Goal: Find contact information: Find contact information

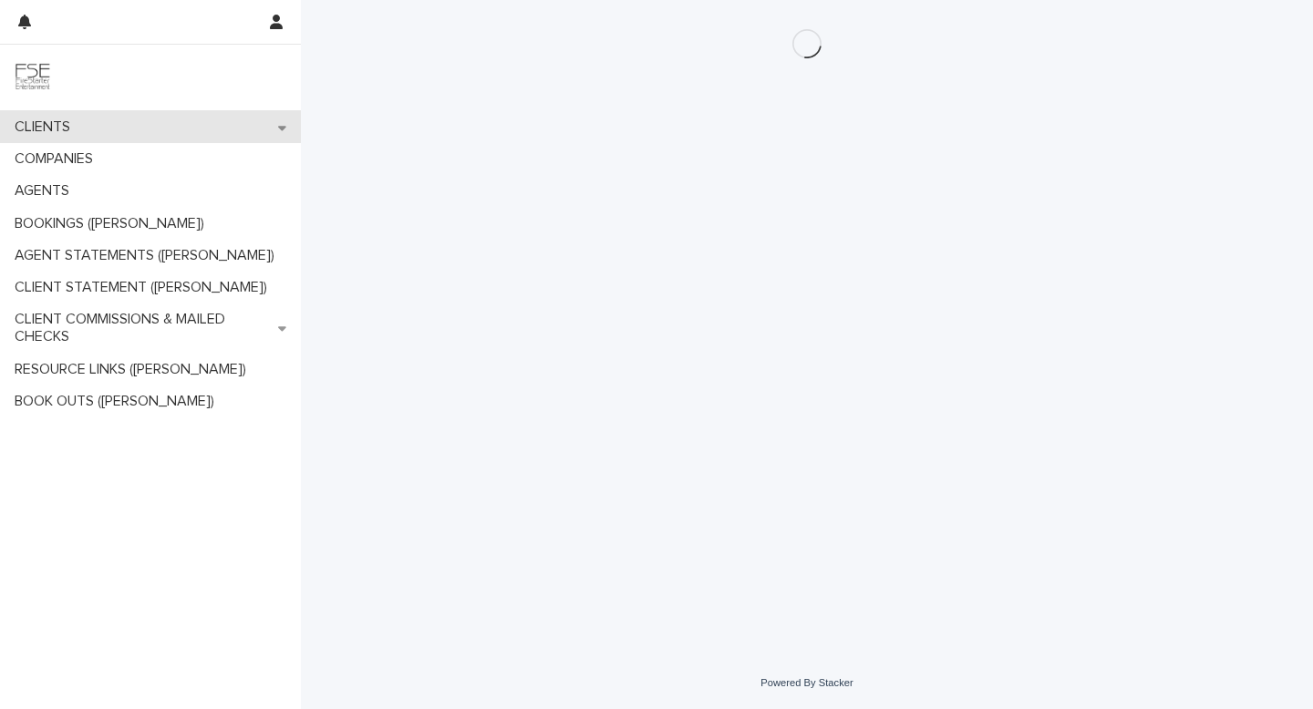
click at [65, 121] on p "CLIENTS" at bounding box center [45, 127] width 77 height 17
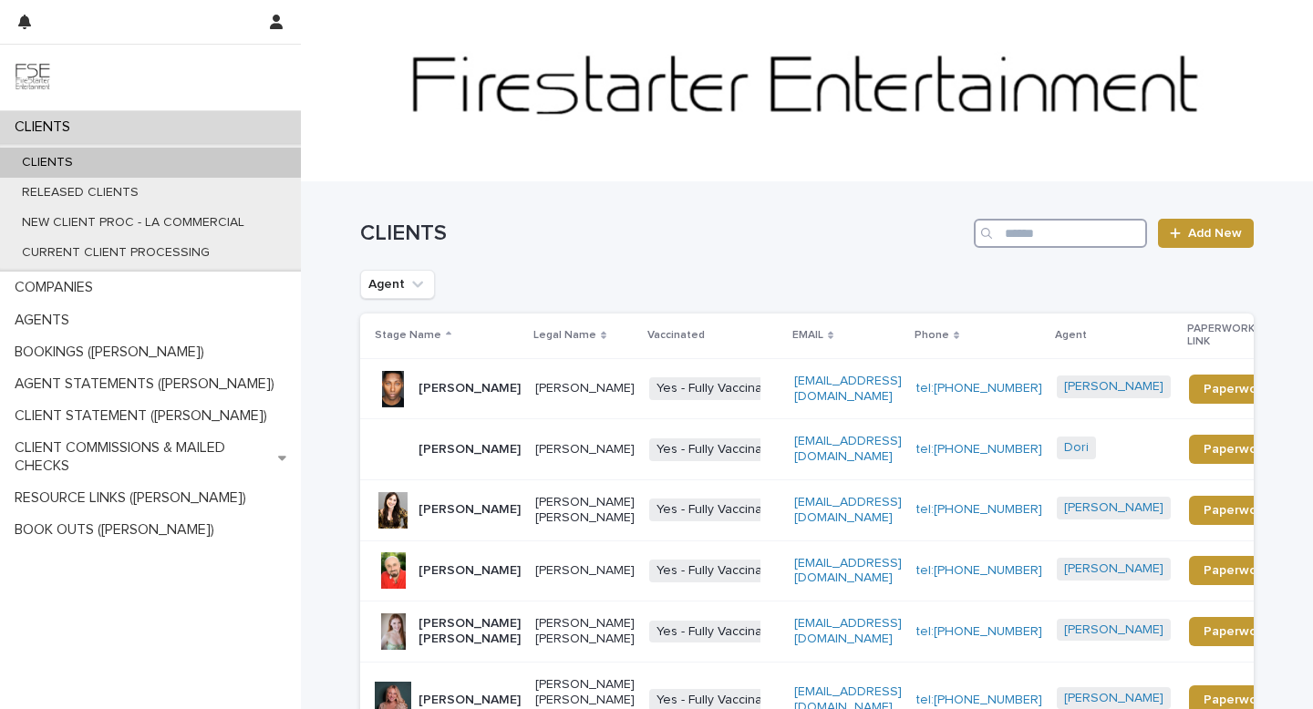
click at [1052, 233] on input "Search" at bounding box center [1060, 233] width 173 height 29
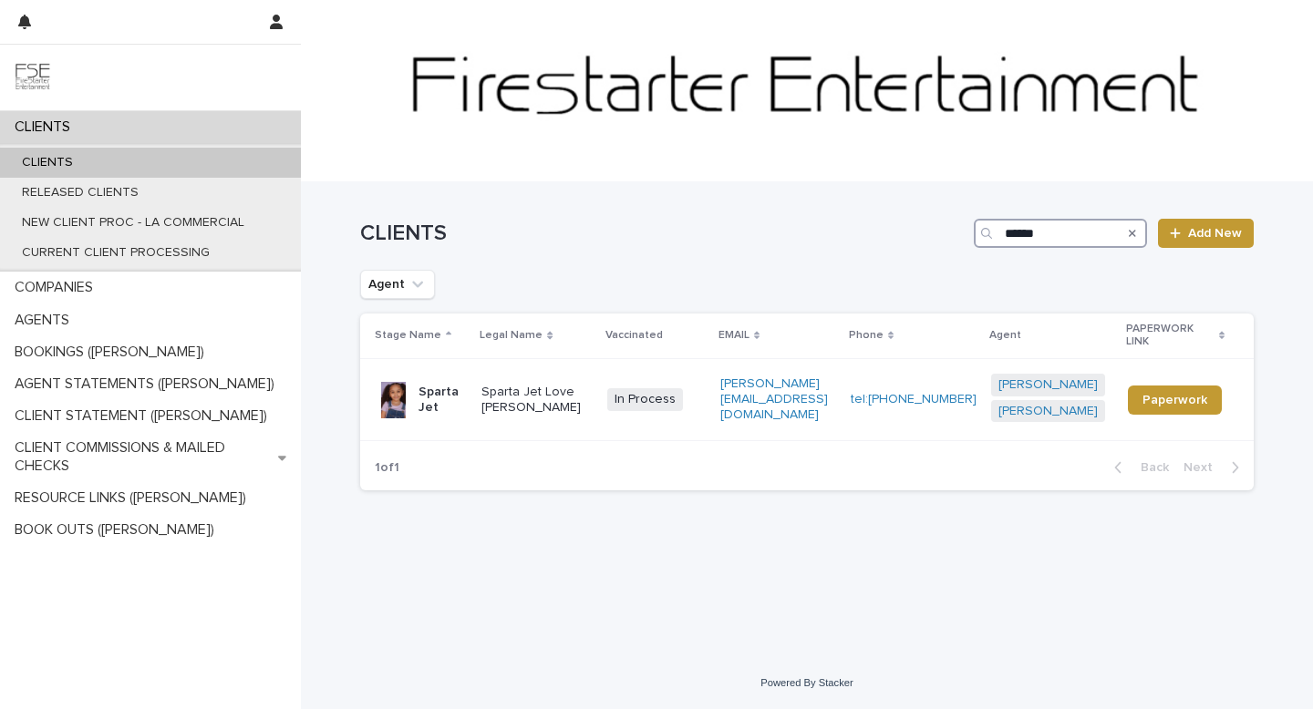
type input "******"
click at [421, 385] on p "Sparta Jet" at bounding box center [442, 400] width 48 height 31
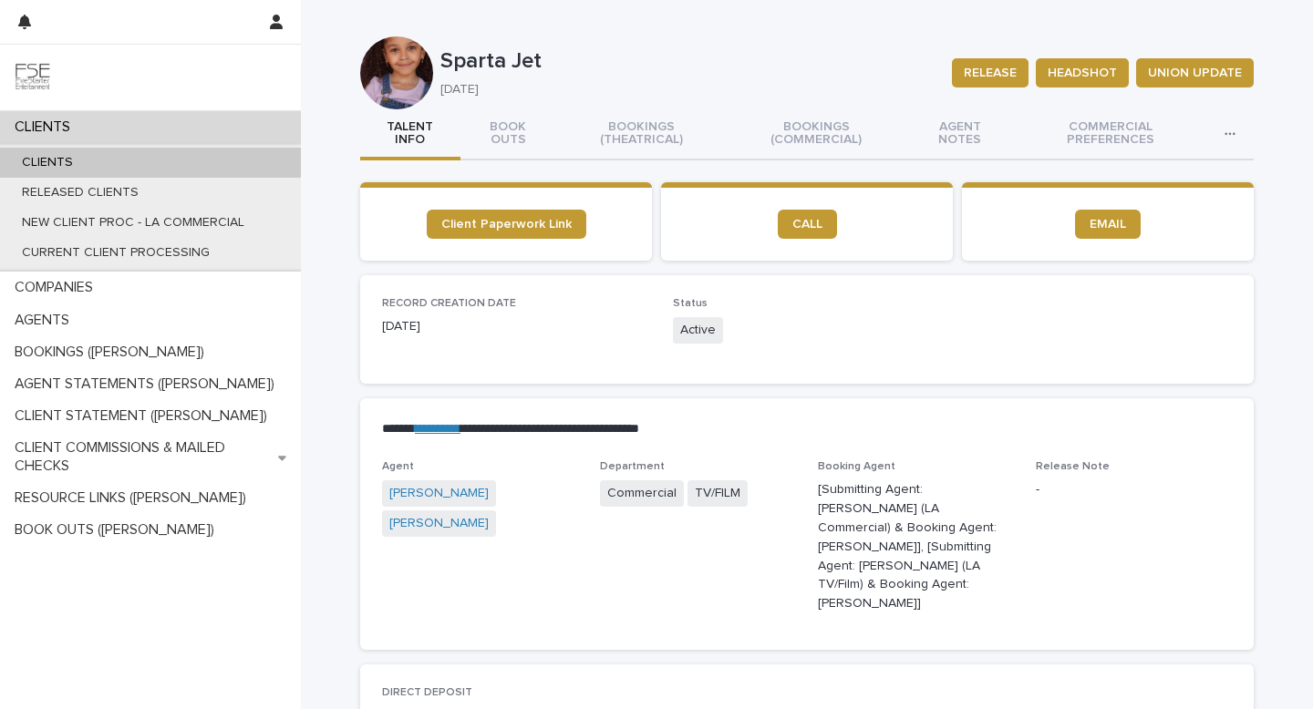
click at [170, 129] on div "CLIENTS" at bounding box center [150, 127] width 301 height 32
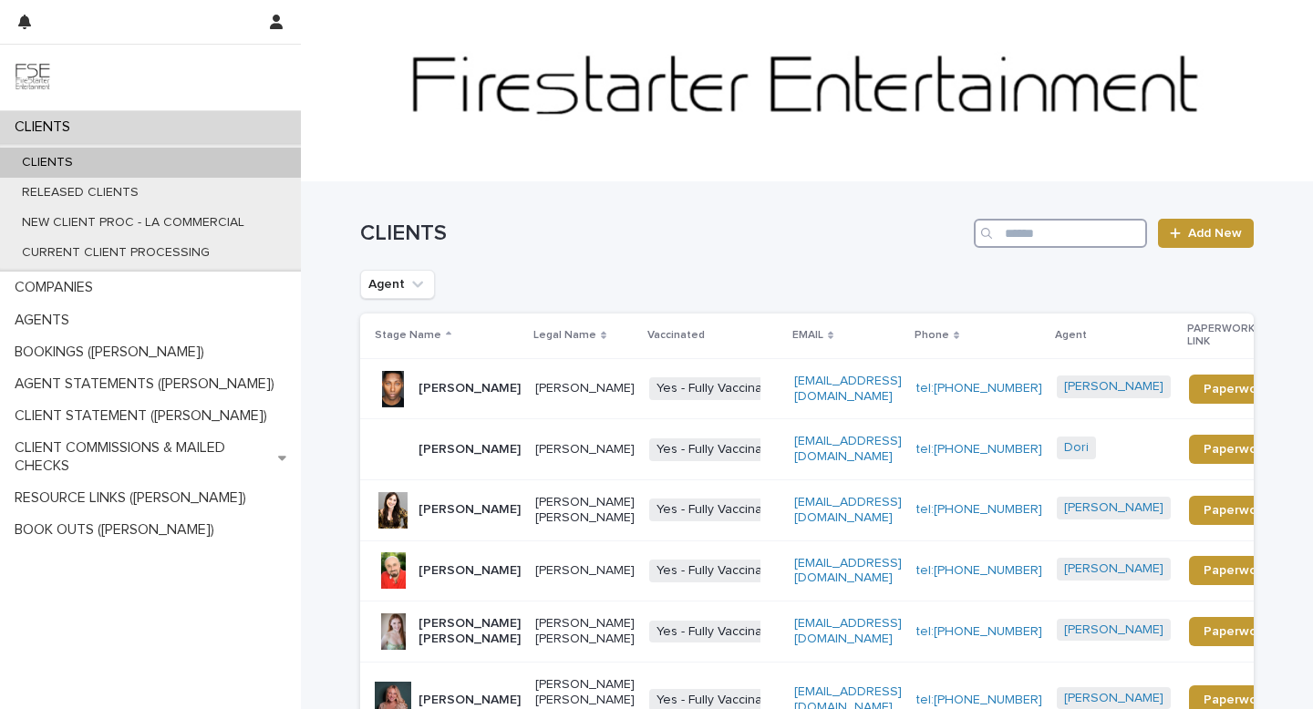
click at [1044, 235] on input "Search" at bounding box center [1060, 233] width 173 height 29
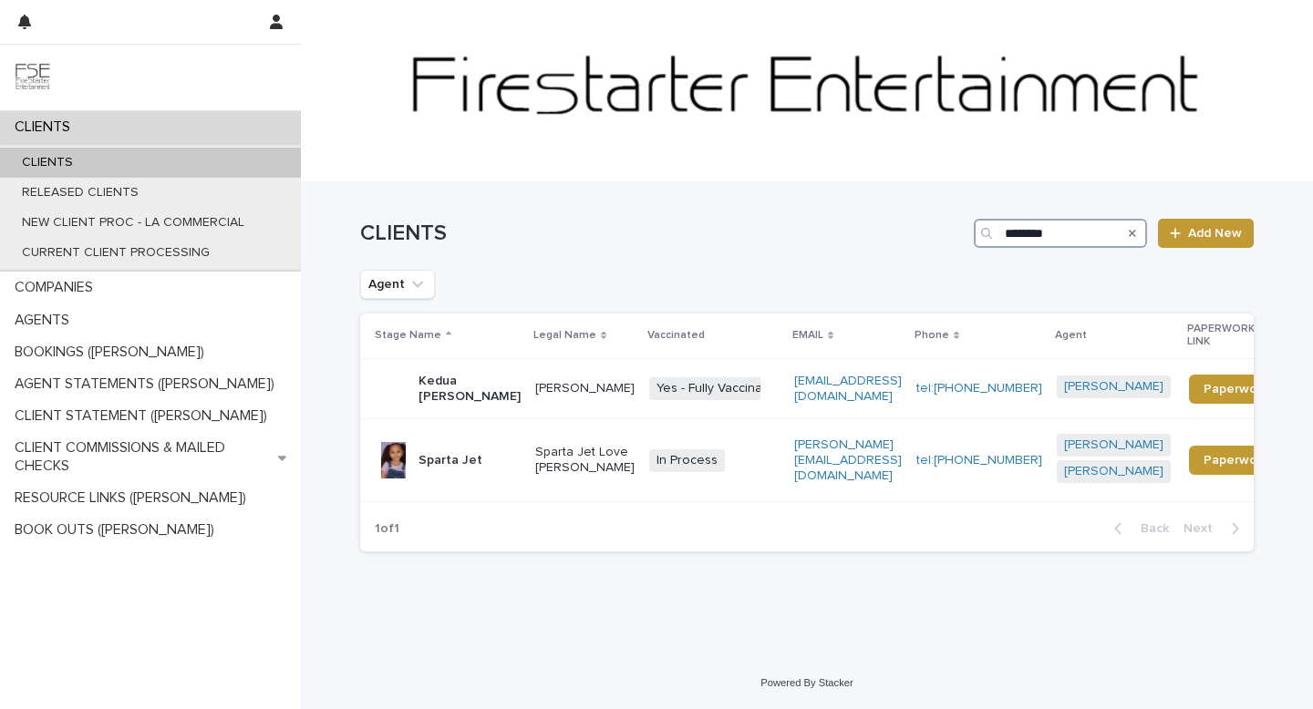
type input "********"
drag, startPoint x: 1009, startPoint y: 460, endPoint x: 755, endPoint y: 449, distance: 254.6
click at [755, 449] on tr "Sparta Jet Sparta Jet Love [PERSON_NAME] In Process + 0 [PERSON_NAME][EMAIL_ADD…" at bounding box center [836, 460] width 952 height 83
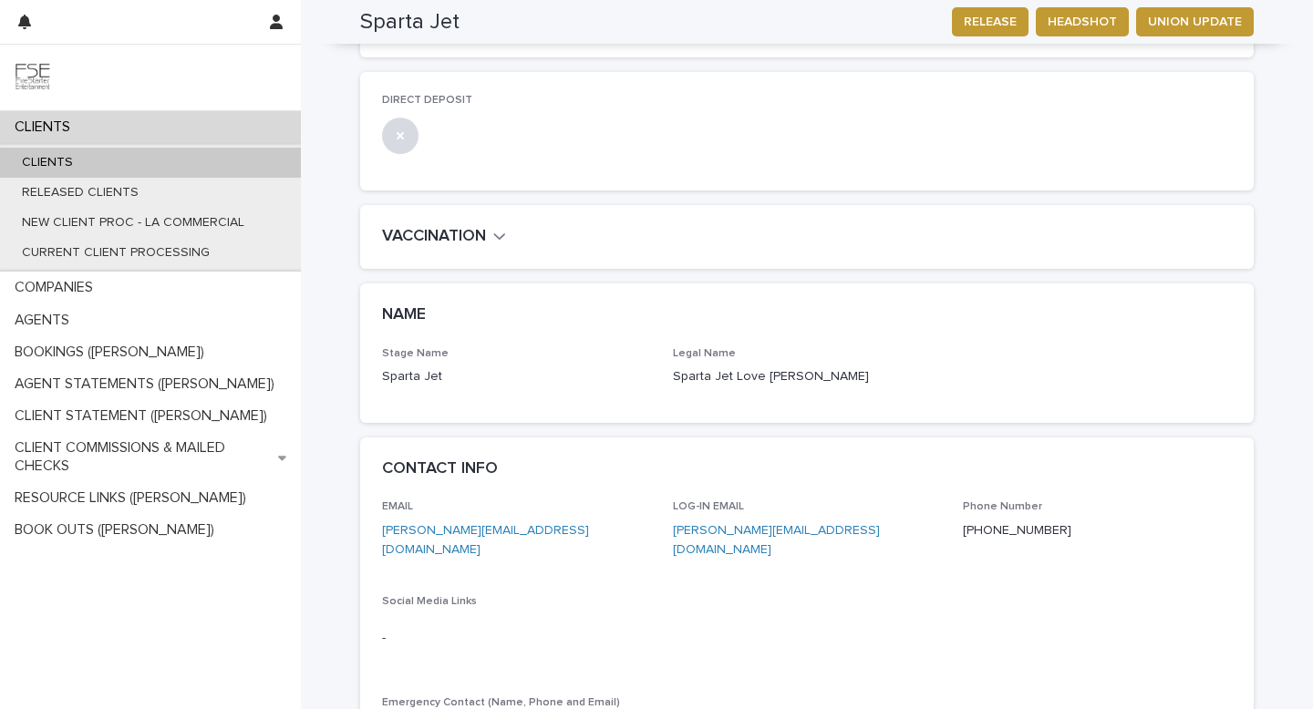
scroll to position [599, 0]
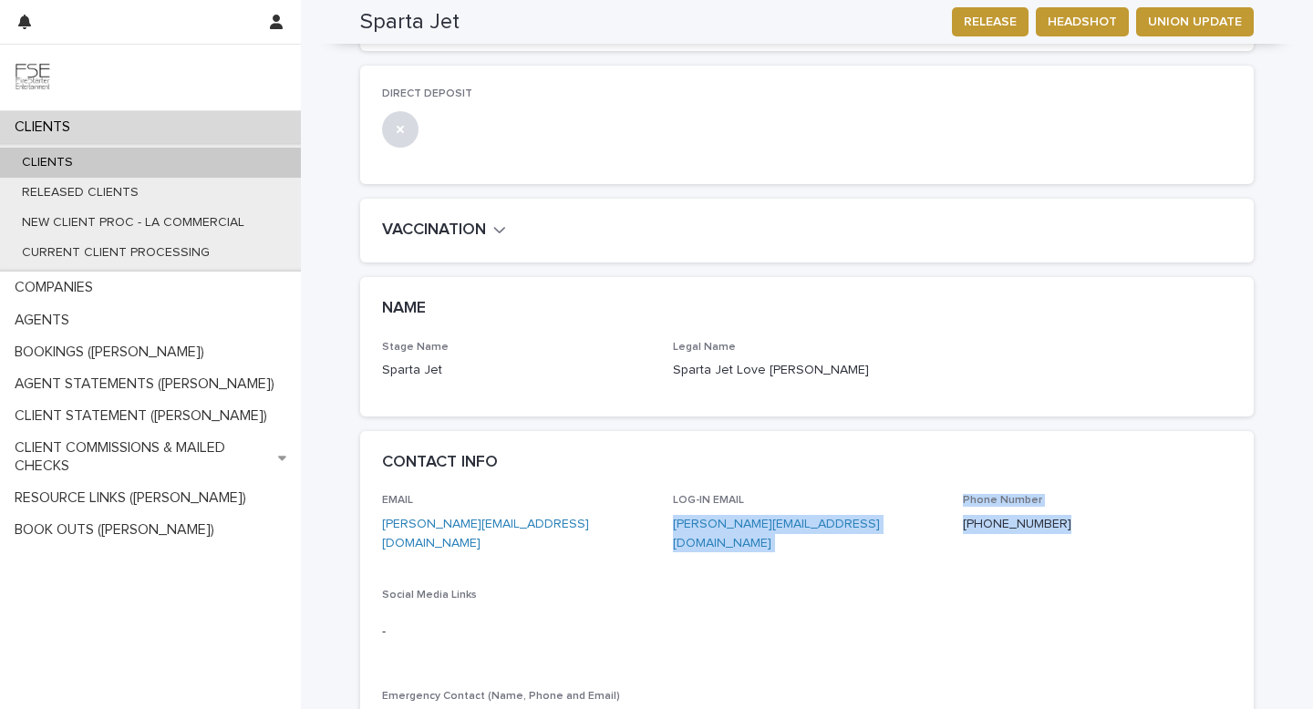
drag, startPoint x: 1057, startPoint y: 484, endPoint x: 662, endPoint y: 478, distance: 394.8
click at [662, 494] on div "EMAIL [PERSON_NAME][EMAIL_ADDRESS][DOMAIN_NAME] LOG-IN EMAIL [PERSON_NAME][EMAI…" at bounding box center [807, 619] width 850 height 250
copy div "[PERSON_NAME][EMAIL_ADDRESS][DOMAIN_NAME] Phone Number [PHONE_NUMBER]"
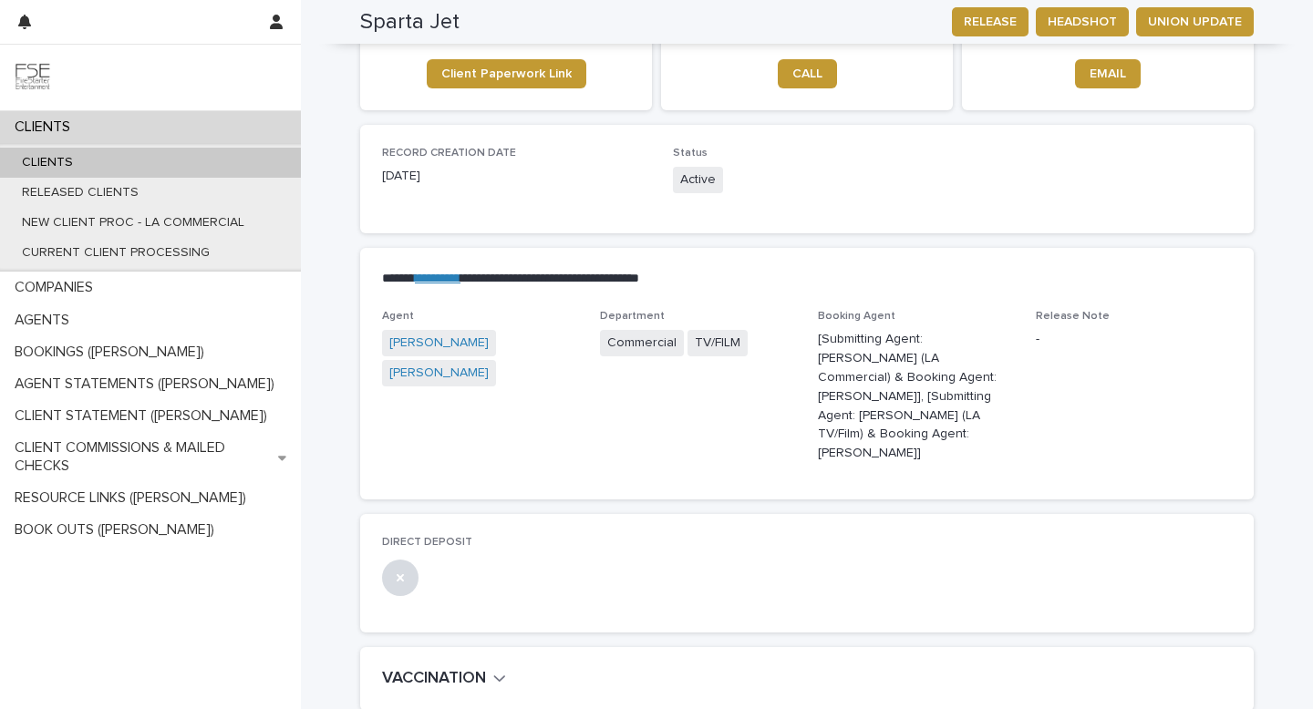
scroll to position [0, 0]
